Goal: Entertainment & Leisure: Consume media (video, audio)

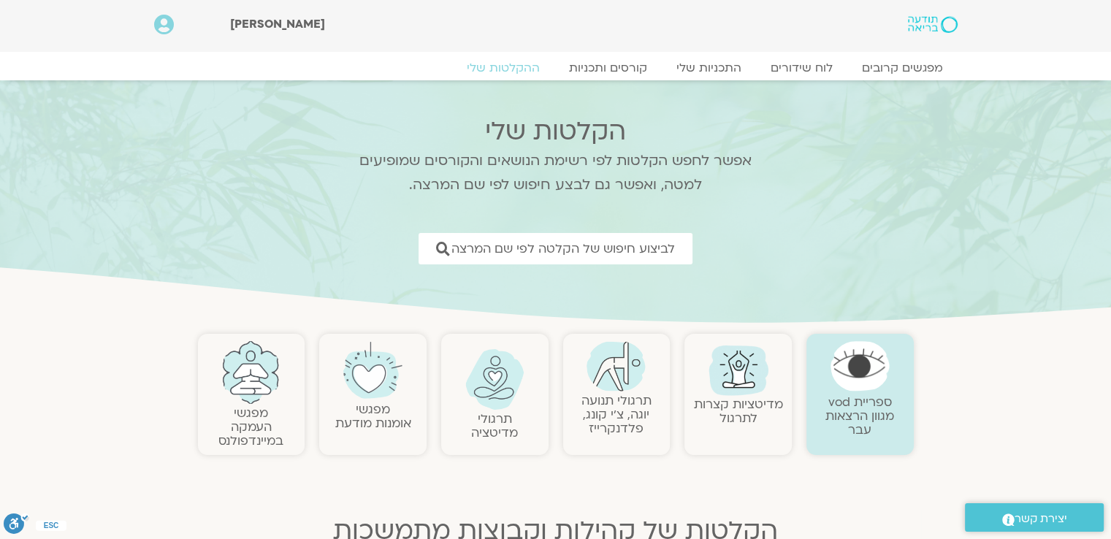
click at [604, 407] on link "תרגולי תנועה יוגה, צ׳י קונג, פלדנקרייז" at bounding box center [617, 414] width 70 height 45
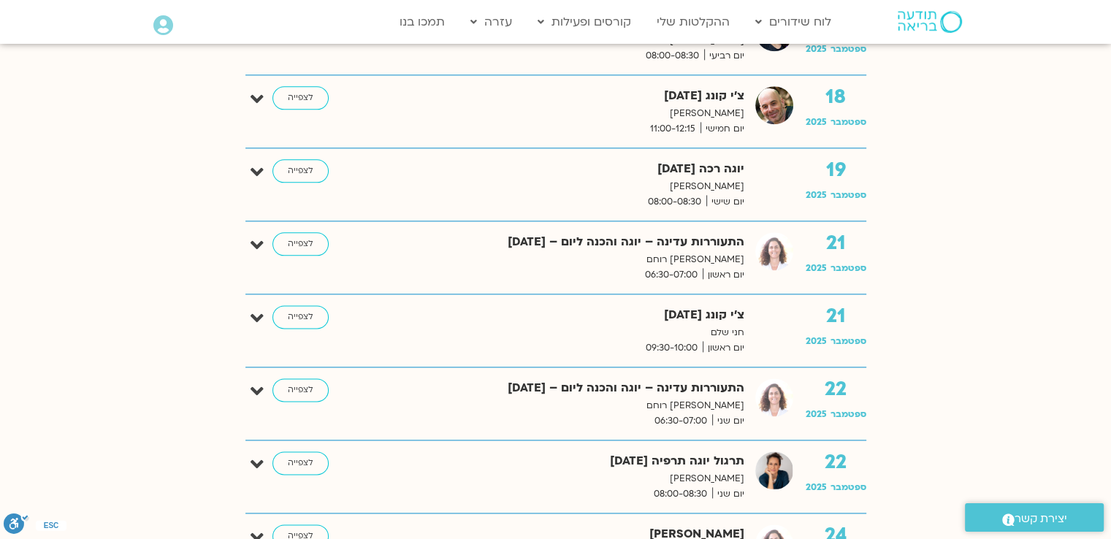
scroll to position [1753, 0]
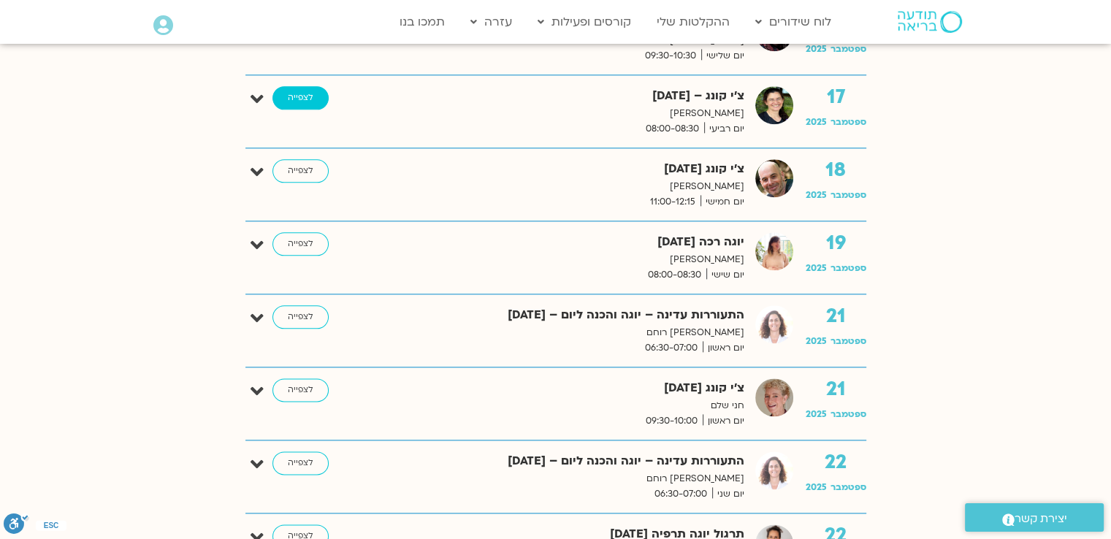
click at [307, 93] on link "לצפייה" at bounding box center [301, 97] width 56 height 23
